Goal: Complete application form

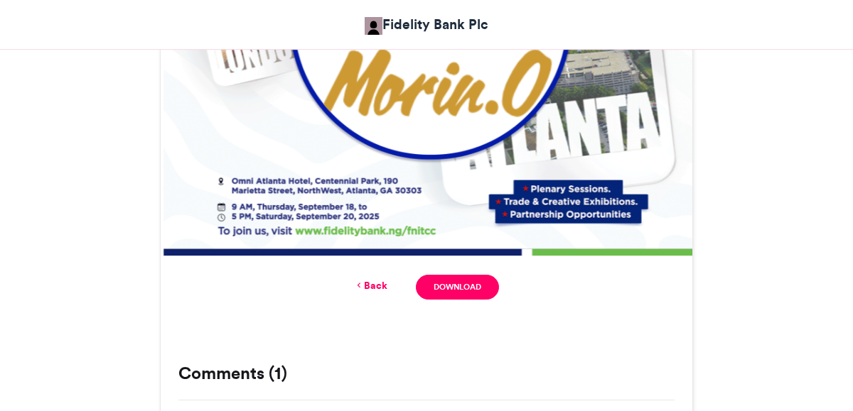
scroll to position [830, 0]
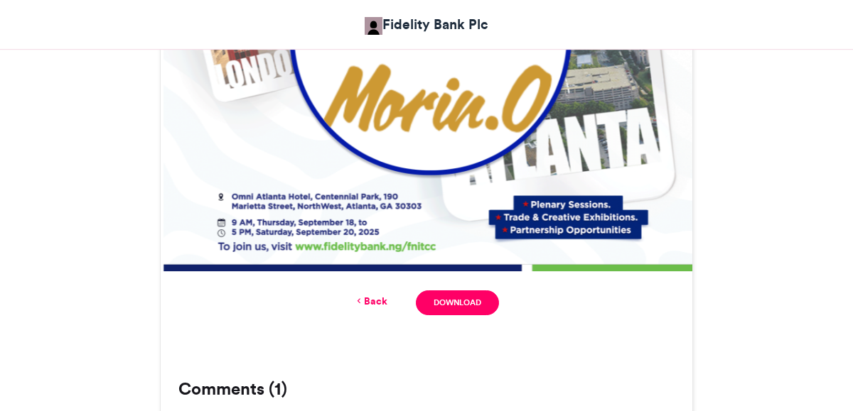
click at [379, 298] on link "Back" at bounding box center [370, 301] width 33 height 15
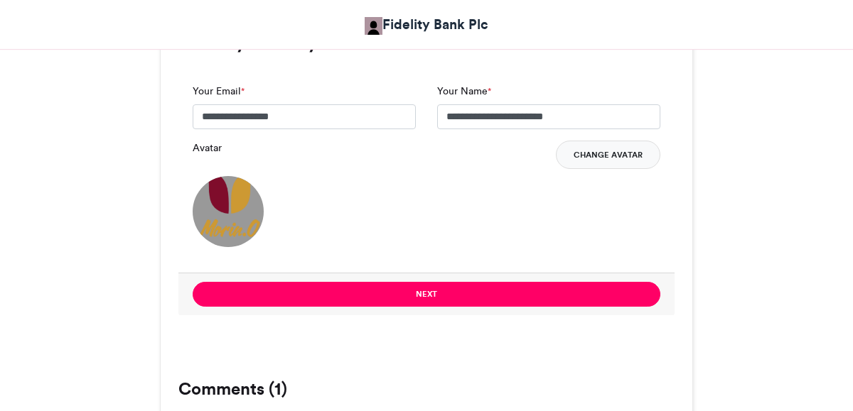
click at [618, 160] on button "Change Avatar" at bounding box center [608, 155] width 104 height 28
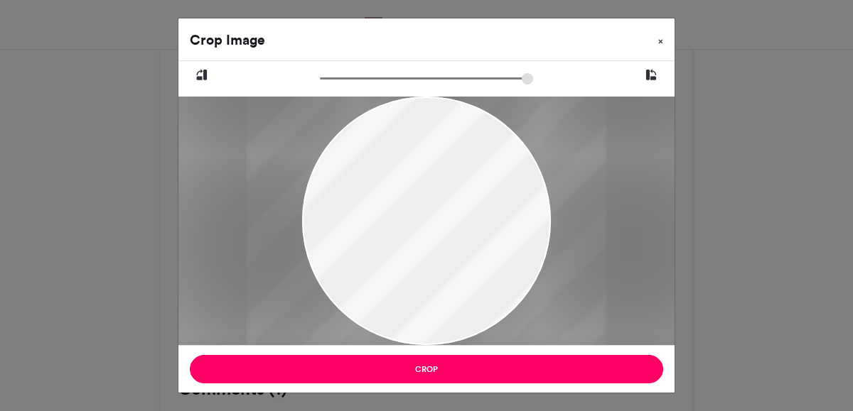
click at [658, 38] on span "×" at bounding box center [660, 41] width 5 height 9
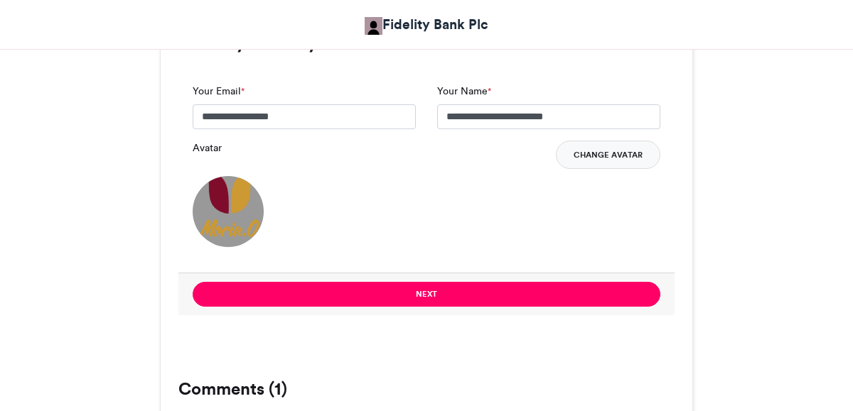
click at [625, 156] on button "Change Avatar" at bounding box center [608, 155] width 104 height 28
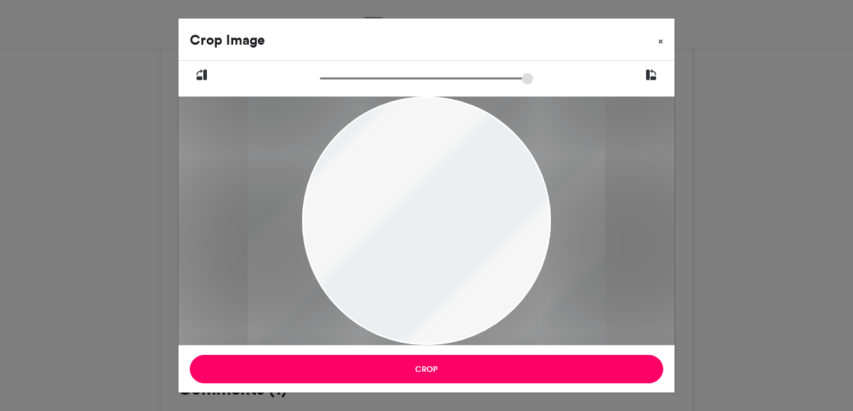
click at [660, 38] on span "×" at bounding box center [660, 41] width 5 height 9
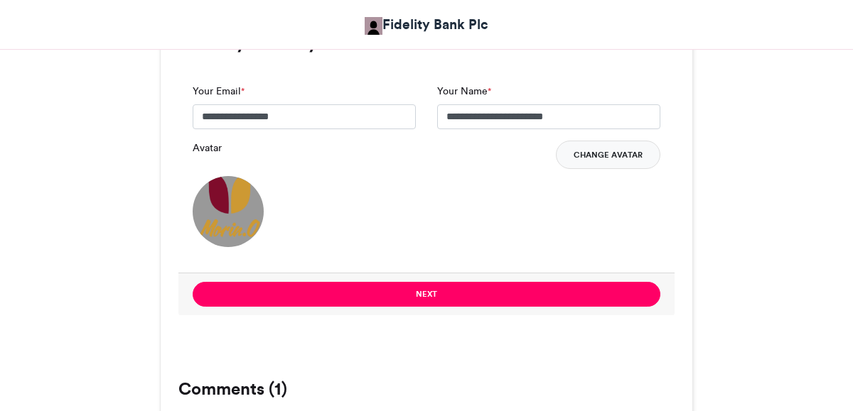
click at [610, 155] on button "Change Avatar" at bounding box center [608, 155] width 104 height 28
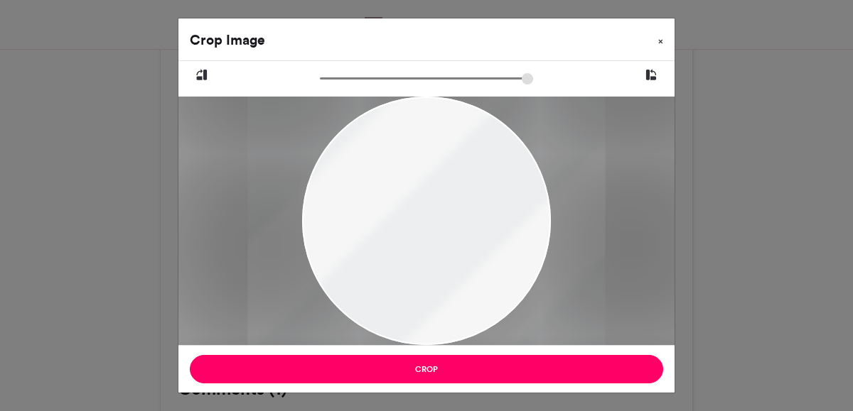
click at [663, 41] on button "×" at bounding box center [661, 38] width 28 height 40
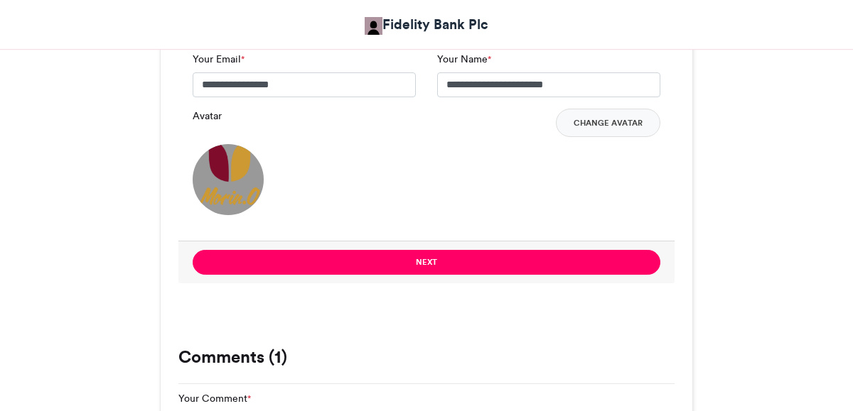
scroll to position [1140, 0]
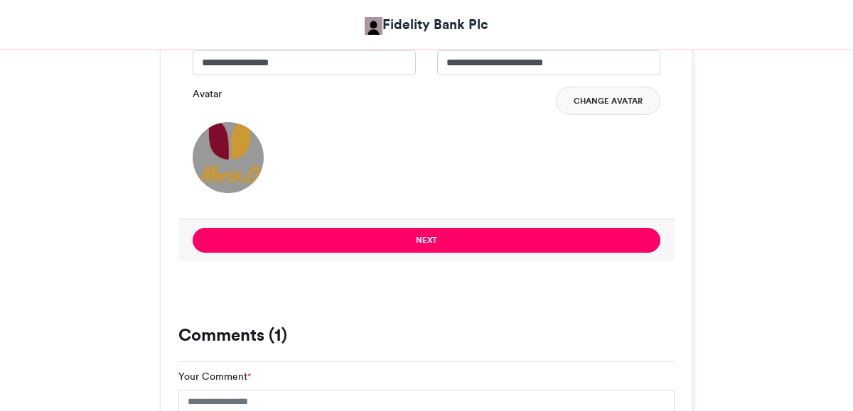
click at [586, 95] on button "Change Avatar" at bounding box center [608, 101] width 104 height 28
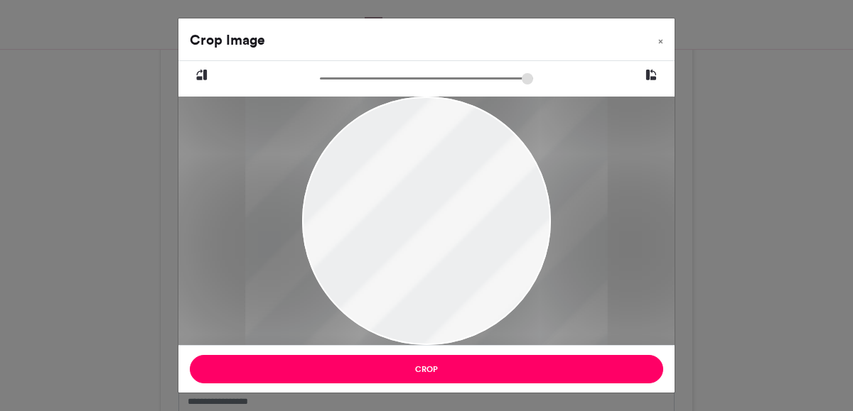
type input "******"
drag, startPoint x: 457, startPoint y: 262, endPoint x: 456, endPoint y: 319, distance: 57.6
click at [456, 319] on div at bounding box center [424, 221] width 360 height 249
click at [662, 38] on span "×" at bounding box center [660, 41] width 5 height 9
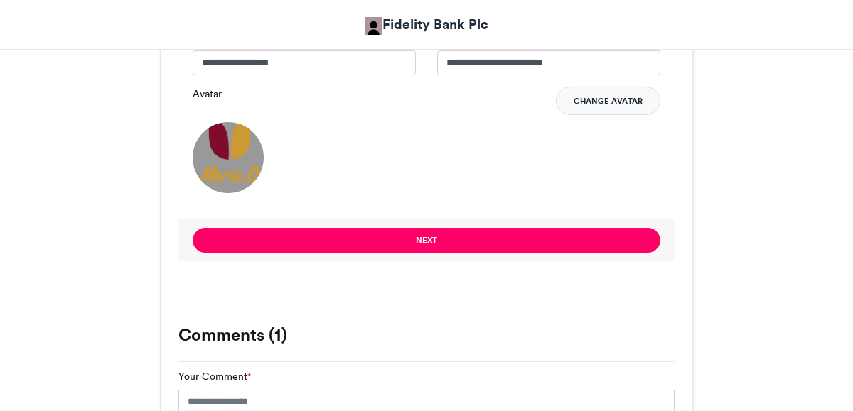
click at [578, 107] on button "Change Avatar" at bounding box center [608, 101] width 104 height 28
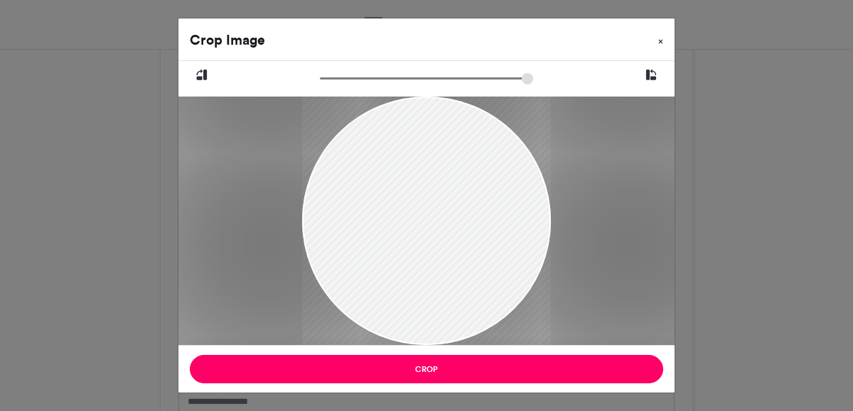
click at [662, 40] on span "×" at bounding box center [660, 41] width 5 height 9
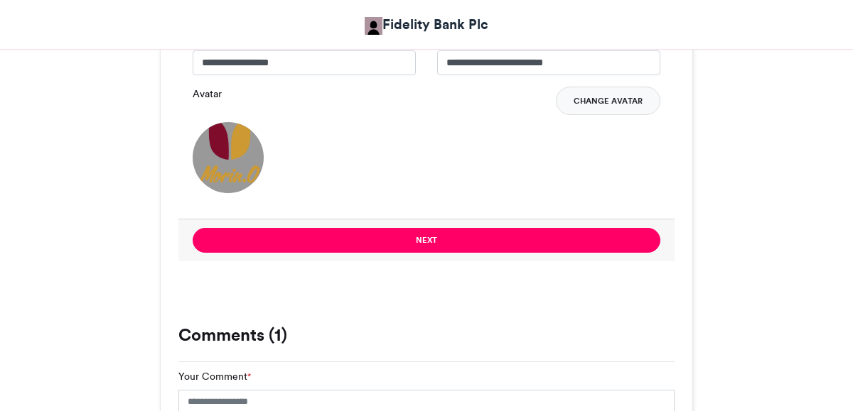
click at [635, 102] on button "Change Avatar" at bounding box center [608, 101] width 104 height 28
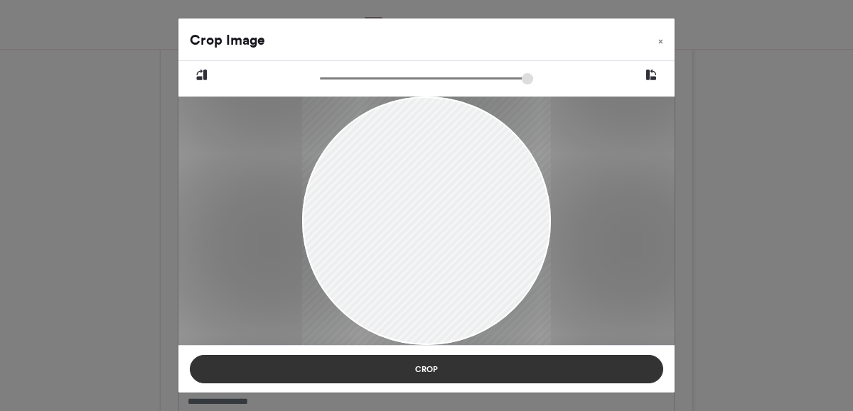
click at [528, 372] on button "Crop" at bounding box center [426, 369] width 473 height 28
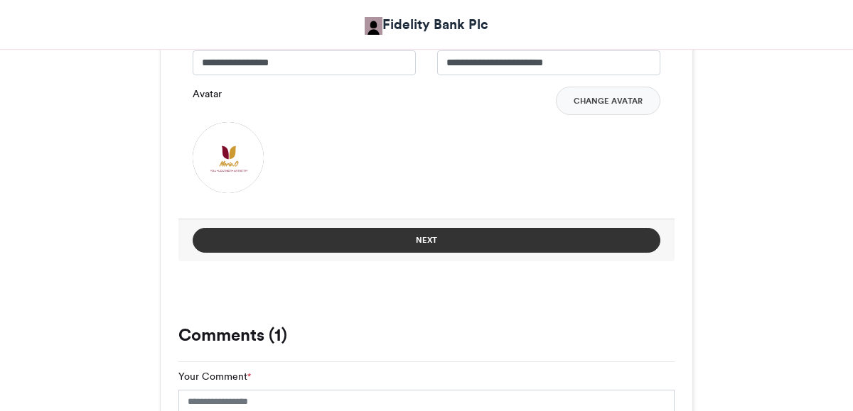
click at [529, 234] on button "Next" at bounding box center [427, 240] width 468 height 25
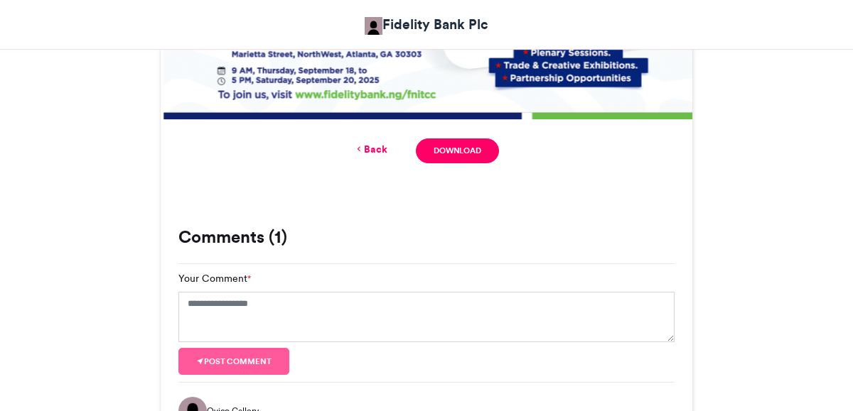
scroll to position [998, 0]
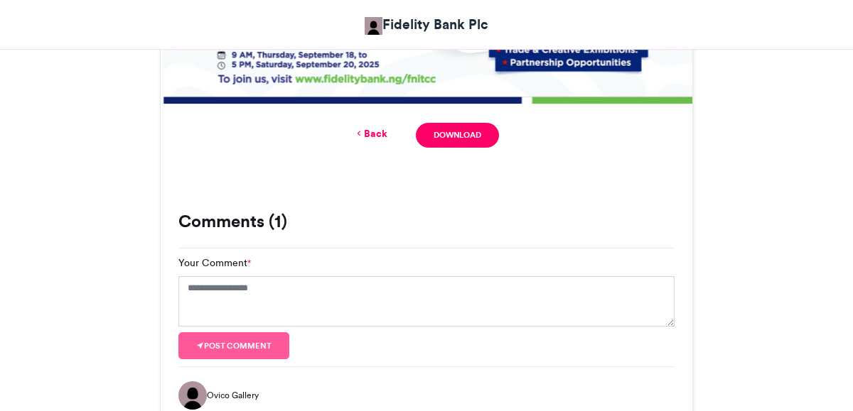
click at [377, 130] on link "Back" at bounding box center [370, 133] width 33 height 15
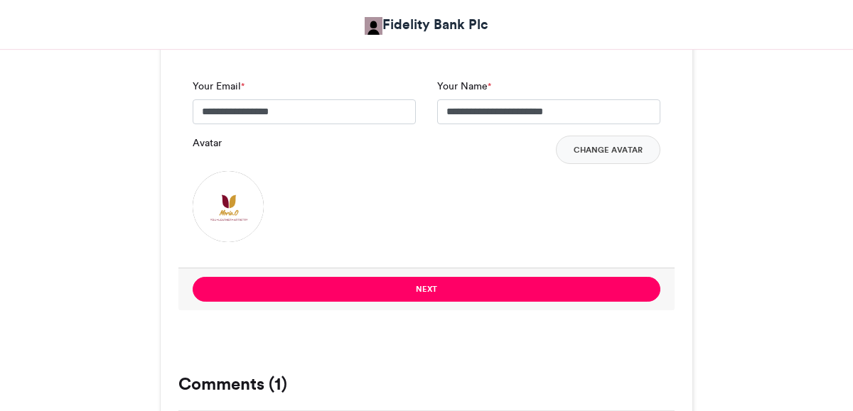
scroll to position [1067, 0]
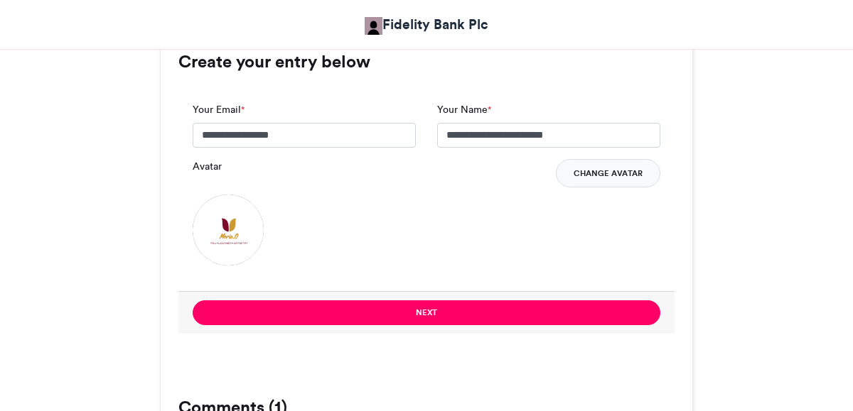
click at [603, 164] on button "Change Avatar" at bounding box center [608, 173] width 104 height 28
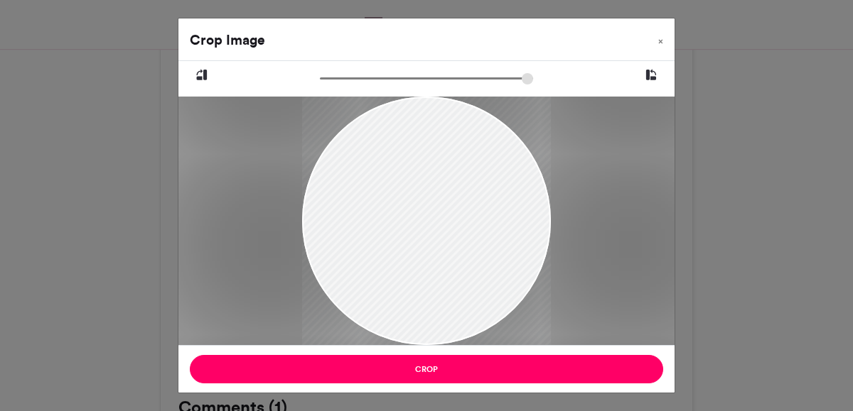
drag, startPoint x: 470, startPoint y: 242, endPoint x: 483, endPoint y: 205, distance: 39.8
click at [483, 205] on div at bounding box center [426, 198] width 249 height 311
drag, startPoint x: 483, startPoint y: 205, endPoint x: 497, endPoint y: 158, distance: 48.3
click at [497, 158] on div at bounding box center [426, 190] width 249 height 311
drag, startPoint x: 427, startPoint y: 198, endPoint x: 458, endPoint y: 149, distance: 58.2
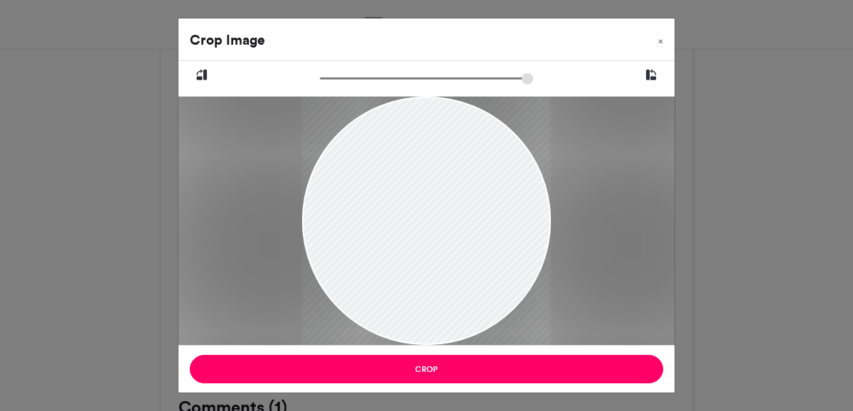
click at [454, 154] on div at bounding box center [426, 190] width 249 height 311
drag, startPoint x: 416, startPoint y: 269, endPoint x: 457, endPoint y: 271, distance: 41.3
click at [457, 271] on div at bounding box center [426, 190] width 249 height 311
click at [461, 239] on div at bounding box center [426, 195] width 249 height 311
drag, startPoint x: 457, startPoint y: 271, endPoint x: 465, endPoint y: 188, distance: 83.6
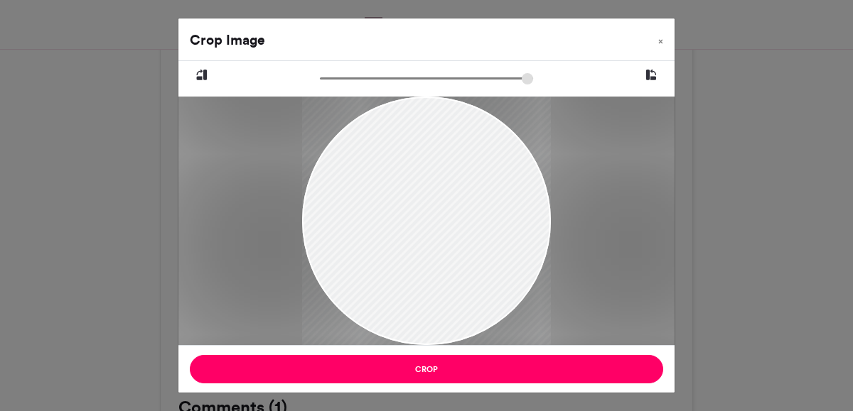
click at [465, 188] on div at bounding box center [426, 192] width 249 height 311
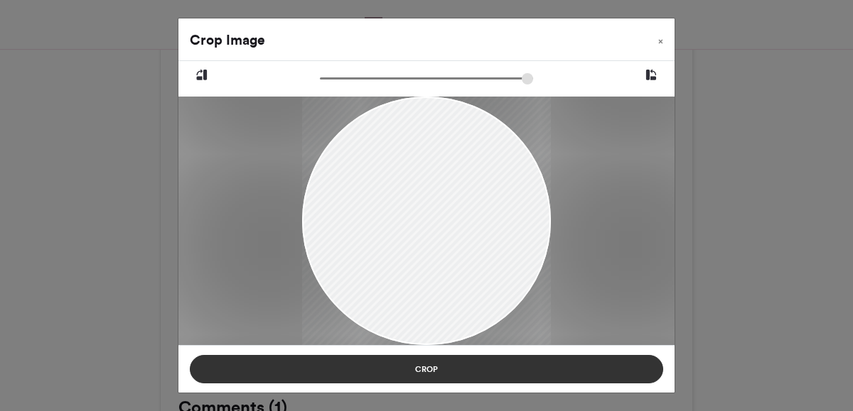
click at [469, 367] on button "Crop" at bounding box center [426, 369] width 473 height 28
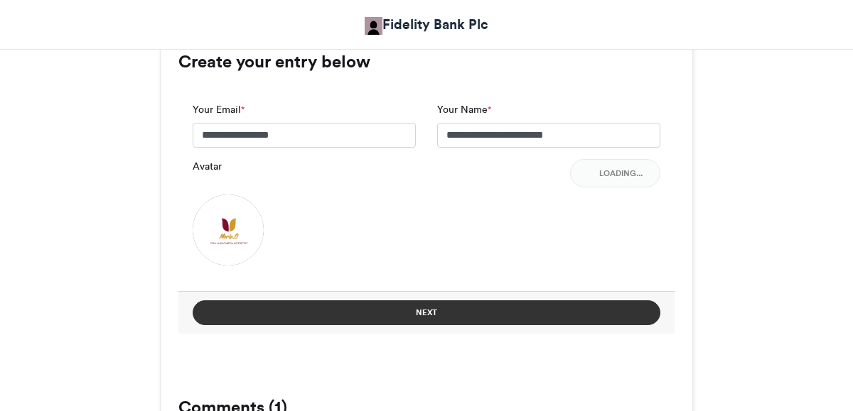
click at [495, 313] on button "Next" at bounding box center [427, 313] width 468 height 25
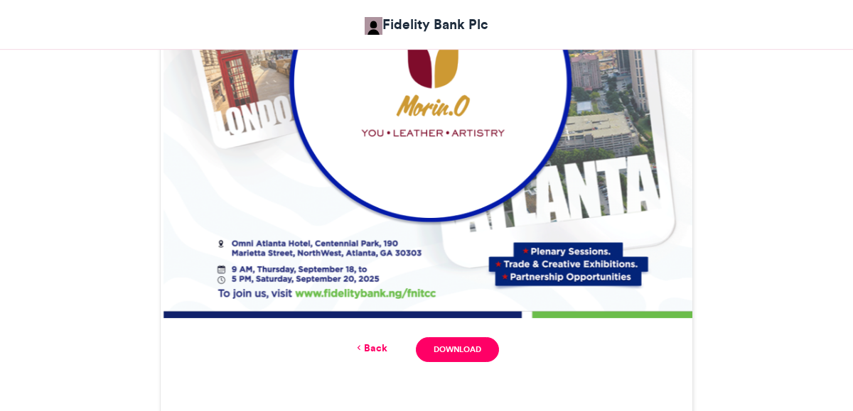
scroll to position [791, 0]
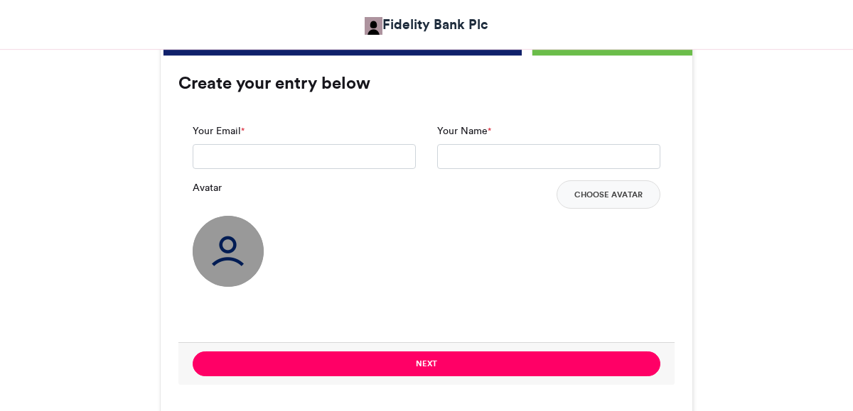
scroll to position [1040, 0]
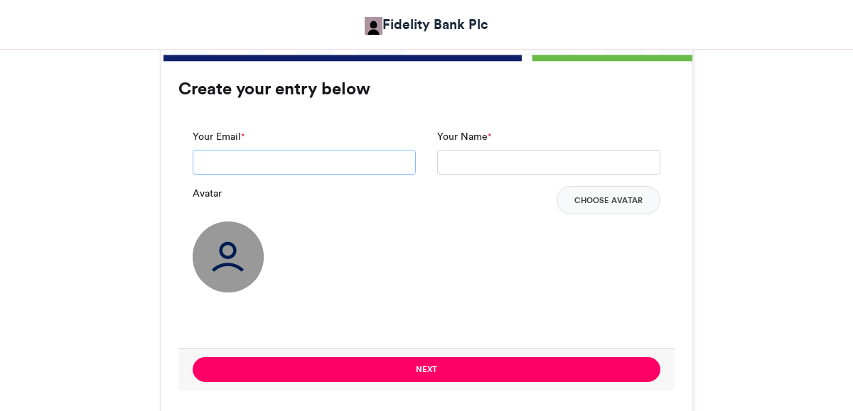
click at [260, 161] on input "Your Email *" at bounding box center [304, 163] width 223 height 26
type input "**********"
click at [491, 158] on input "Your Name *" at bounding box center [548, 163] width 223 height 26
type input "**********"
click at [581, 207] on button "Choose Avatar" at bounding box center [608, 200] width 104 height 28
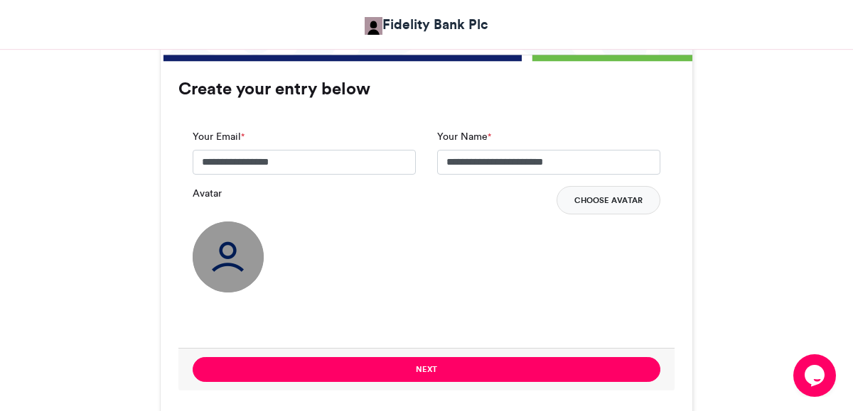
scroll to position [0, 0]
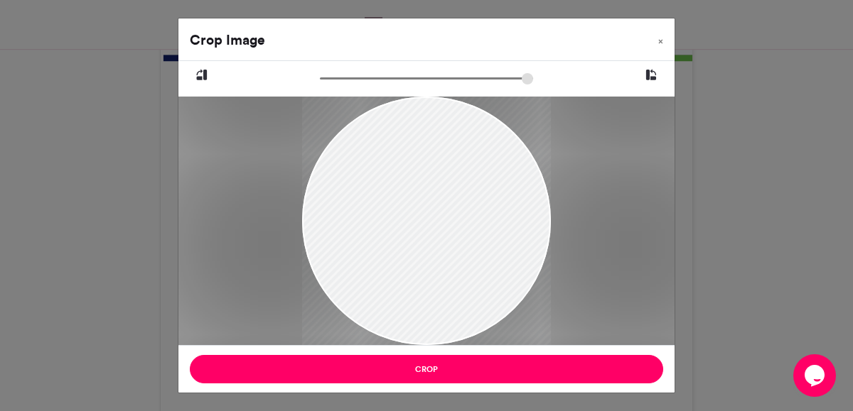
drag, startPoint x: 462, startPoint y: 220, endPoint x: 472, endPoint y: 152, distance: 68.2
click at [472, 152] on div at bounding box center [426, 190] width 249 height 311
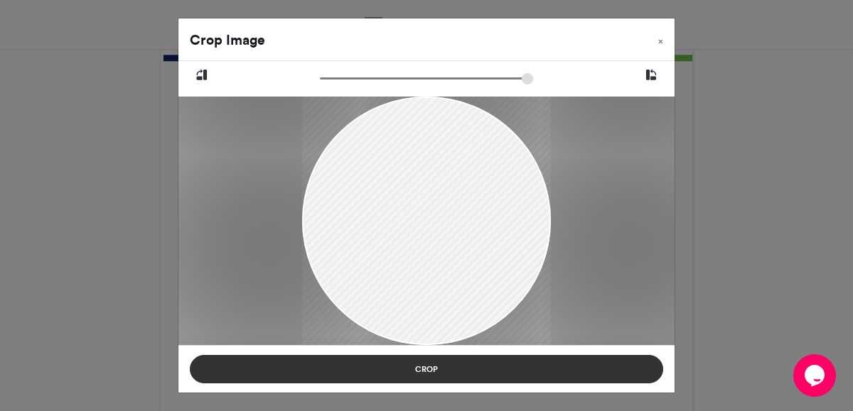
click at [515, 368] on button "Crop" at bounding box center [426, 369] width 473 height 28
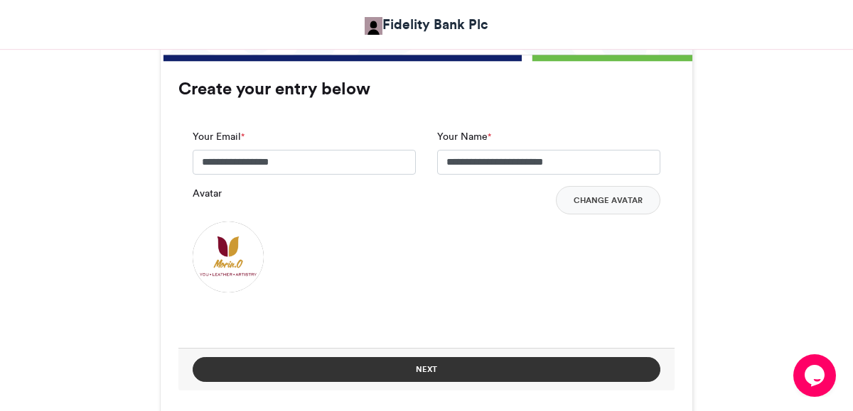
click at [448, 370] on button "Next" at bounding box center [427, 369] width 468 height 25
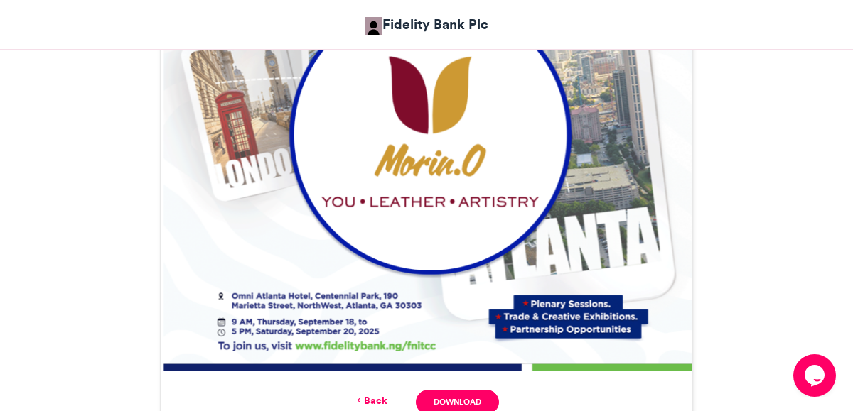
scroll to position [772, 0]
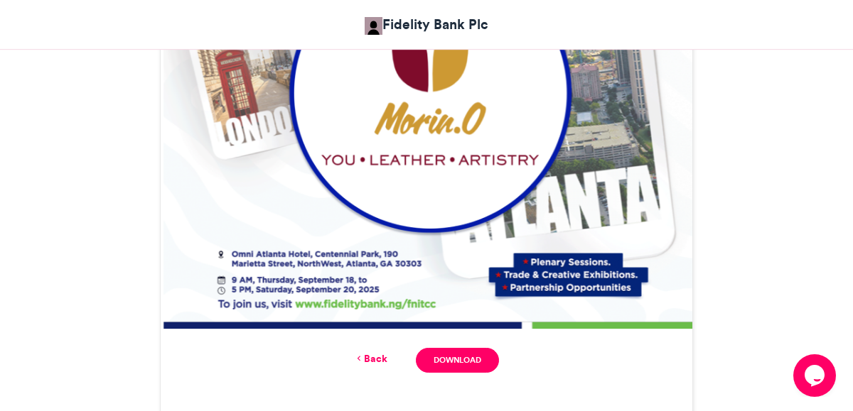
click at [373, 356] on link "Back" at bounding box center [370, 359] width 33 height 15
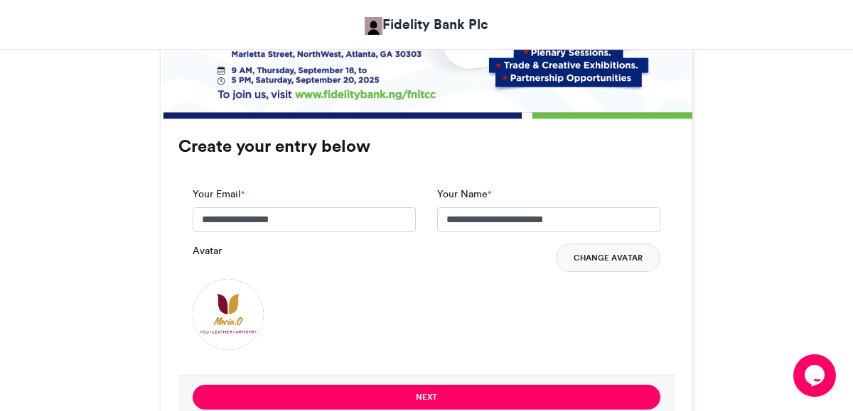
scroll to position [984, 0]
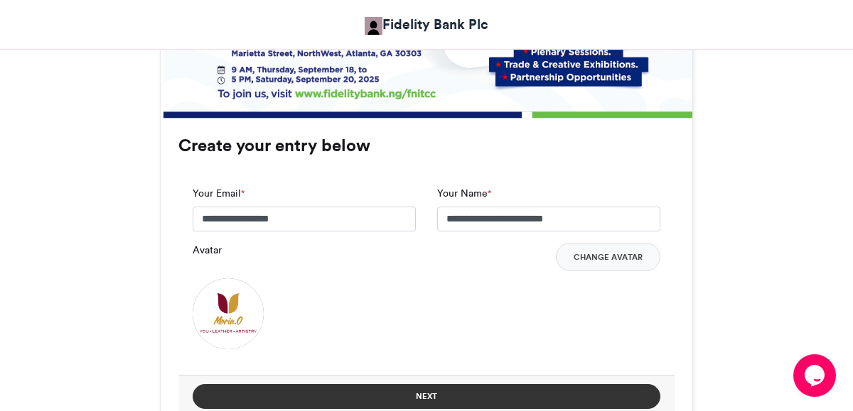
click at [507, 386] on button "Next" at bounding box center [427, 396] width 468 height 25
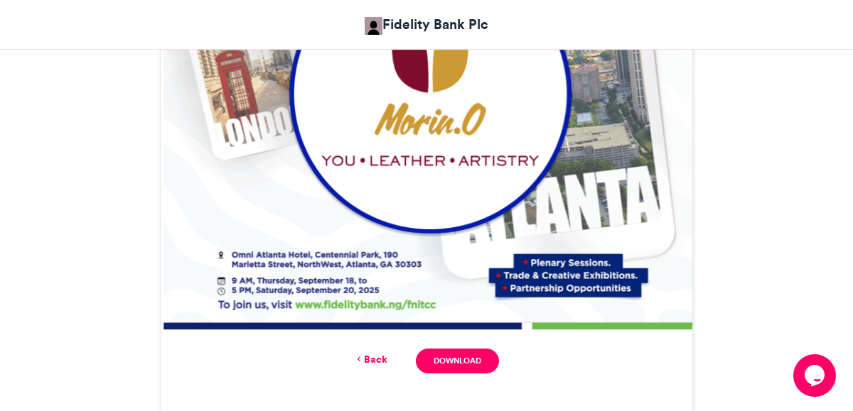
scroll to position [775, 0]
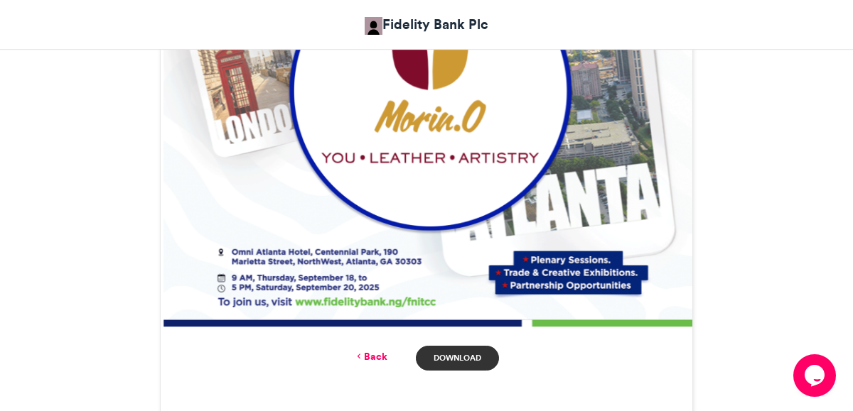
click at [476, 361] on link "Download" at bounding box center [457, 358] width 83 height 25
